Goal: Information Seeking & Learning: Understand process/instructions

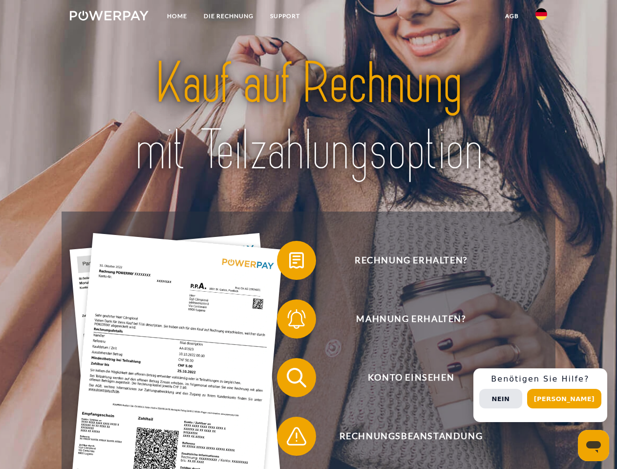
click at [109, 17] on img at bounding box center [109, 16] width 79 height 10
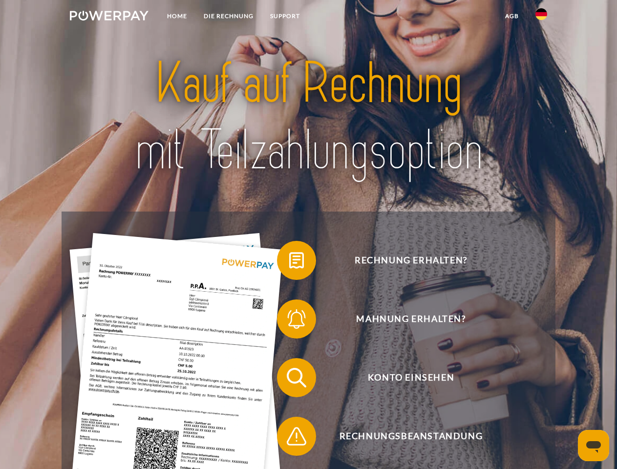
click at [542, 17] on img at bounding box center [542, 14] width 12 height 12
click at [512, 16] on link "agb" at bounding box center [512, 16] width 30 height 18
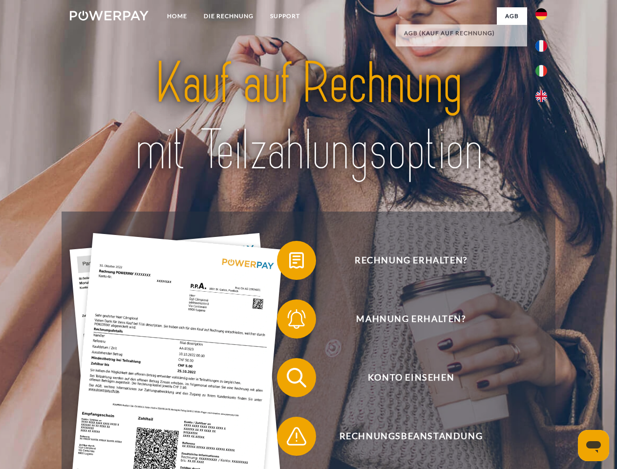
click at [289, 263] on span at bounding box center [282, 260] width 49 height 49
click at [289, 321] on span at bounding box center [282, 319] width 49 height 49
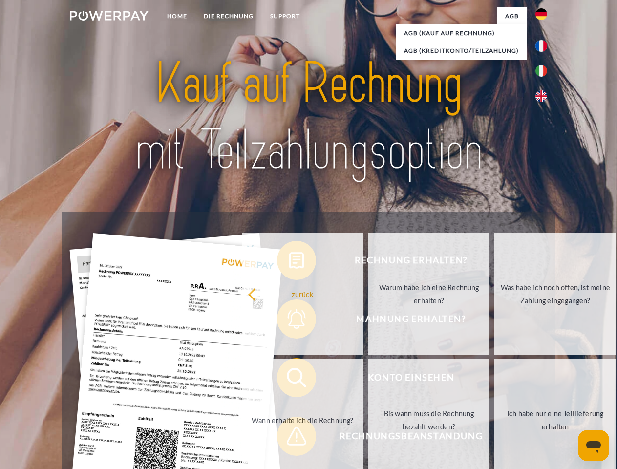
click at [369, 380] on link "Bis wann muss die Rechnung bezahlt werden?" at bounding box center [430, 420] width 122 height 122
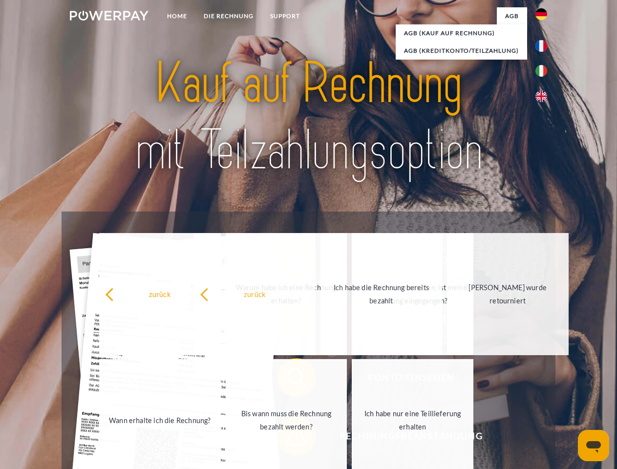
click at [289, 439] on span at bounding box center [282, 436] width 49 height 49
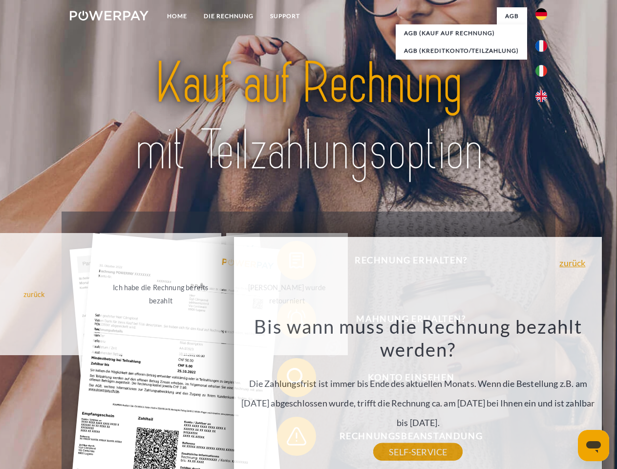
click at [544, 395] on div "Rechnung erhalten? Mahnung erhalten? Konto einsehen" at bounding box center [309, 407] width 494 height 391
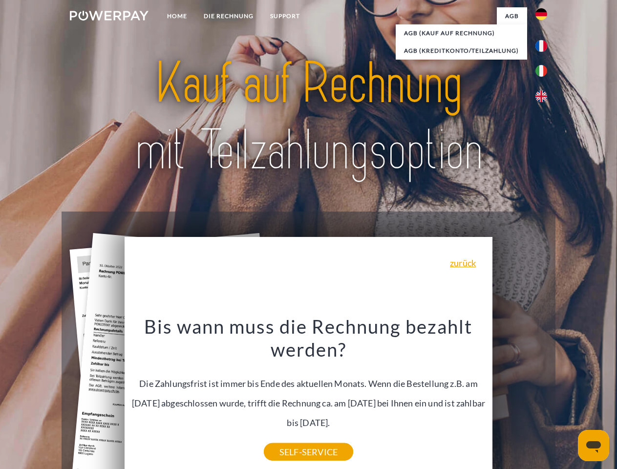
click at [520, 397] on span "Konto einsehen" at bounding box center [411, 377] width 240 height 39
click at [568, 399] on header "Home DIE RECHNUNG SUPPORT" at bounding box center [308, 337] width 617 height 675
